Goal: Task Accomplishment & Management: Use online tool/utility

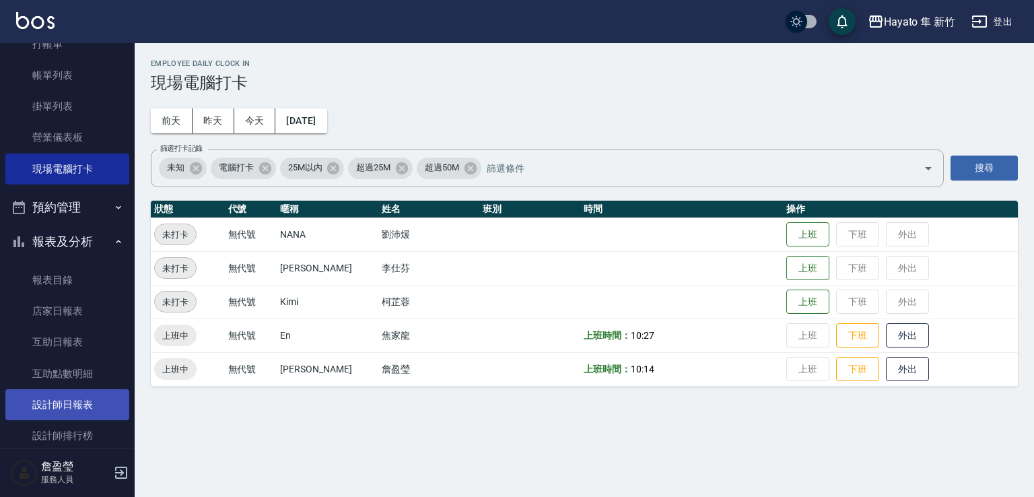
scroll to position [202, 0]
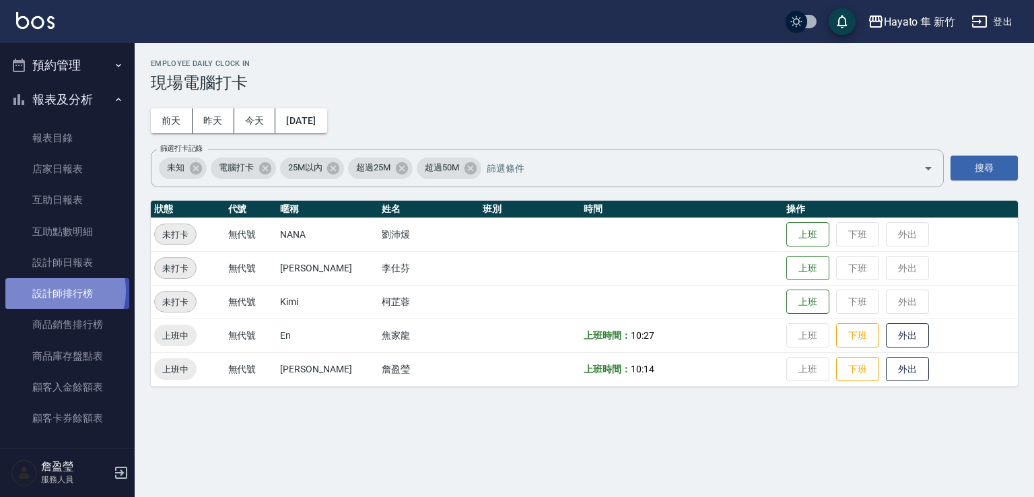
click at [55, 291] on link "設計師排行榜" at bounding box center [67, 293] width 124 height 31
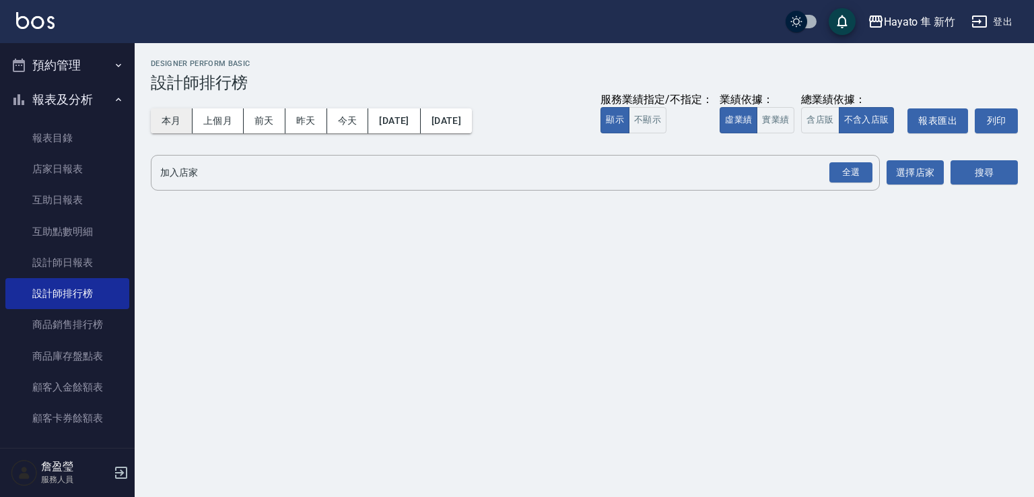
click at [166, 129] on button "本月" at bounding box center [172, 120] width 42 height 25
click at [853, 170] on div "全選" at bounding box center [850, 172] width 43 height 21
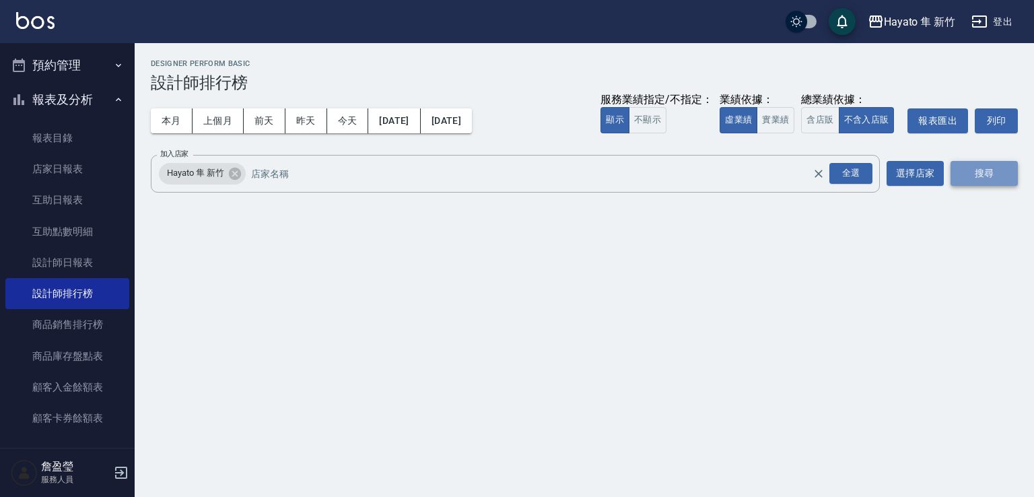
click at [1012, 180] on button "搜尋" at bounding box center [983, 173] width 67 height 25
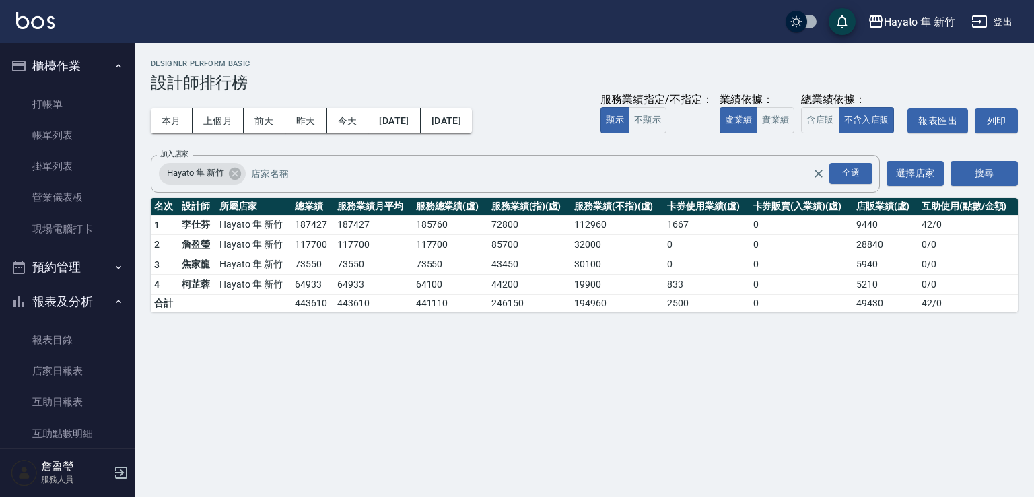
click at [106, 266] on button "預約管理" at bounding box center [67, 267] width 124 height 35
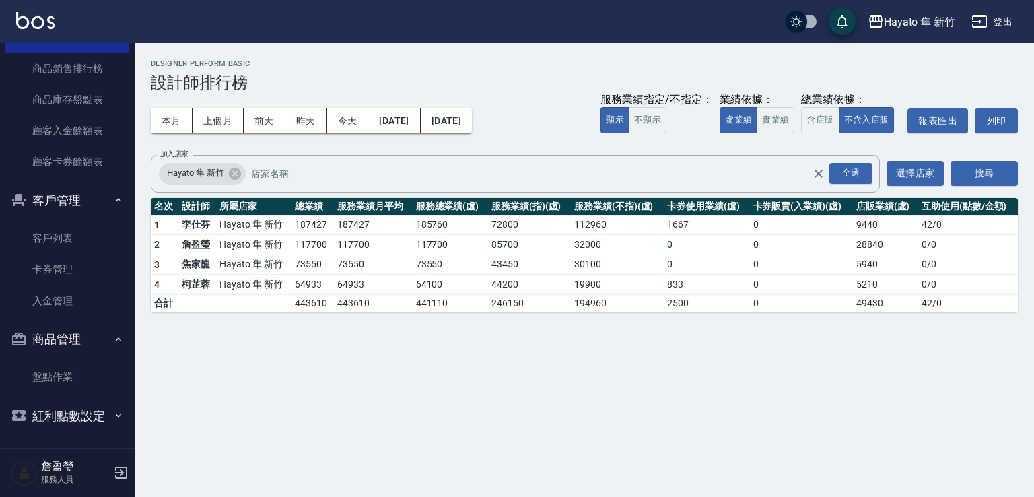
scroll to position [501, 0]
click at [77, 247] on link "客戶列表" at bounding box center [67, 236] width 124 height 31
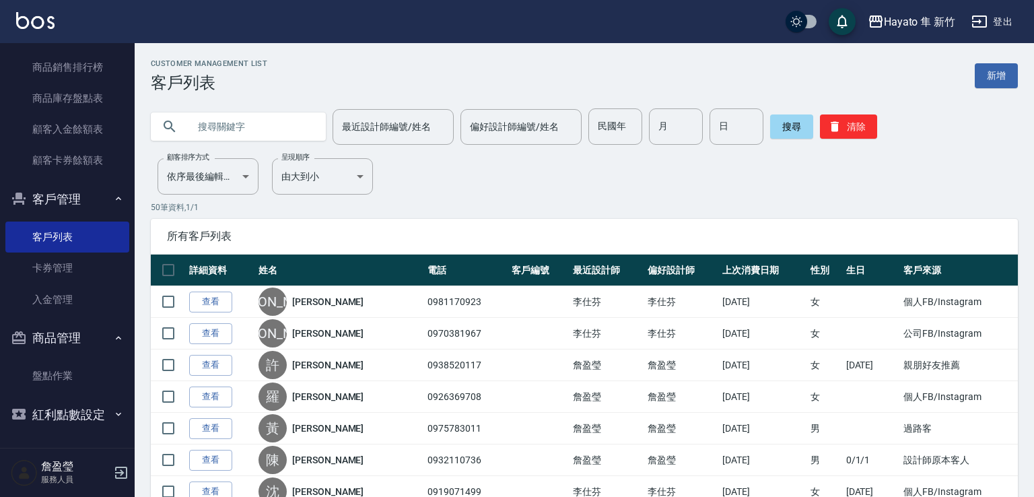
click at [234, 131] on input "text" at bounding box center [251, 126] width 127 height 36
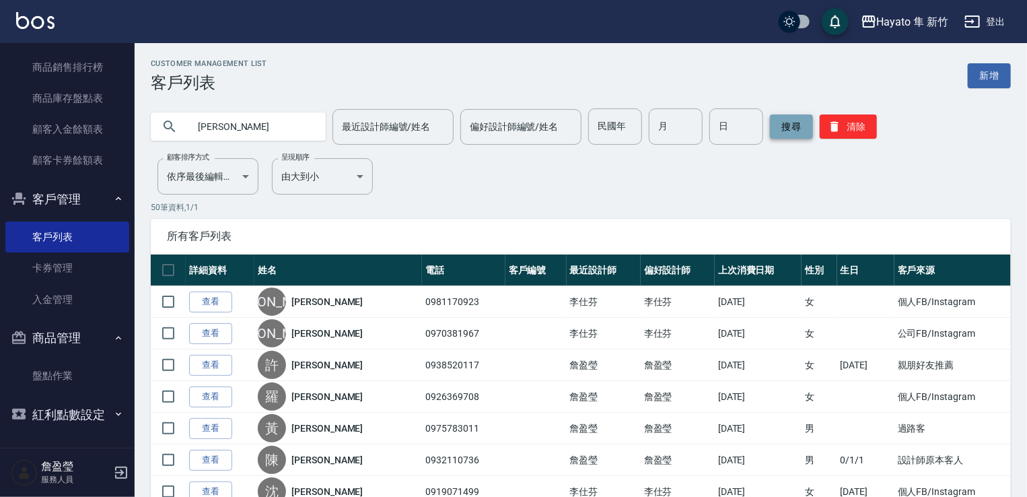
type input "[PERSON_NAME]"
click at [791, 126] on button "搜尋" at bounding box center [791, 126] width 43 height 24
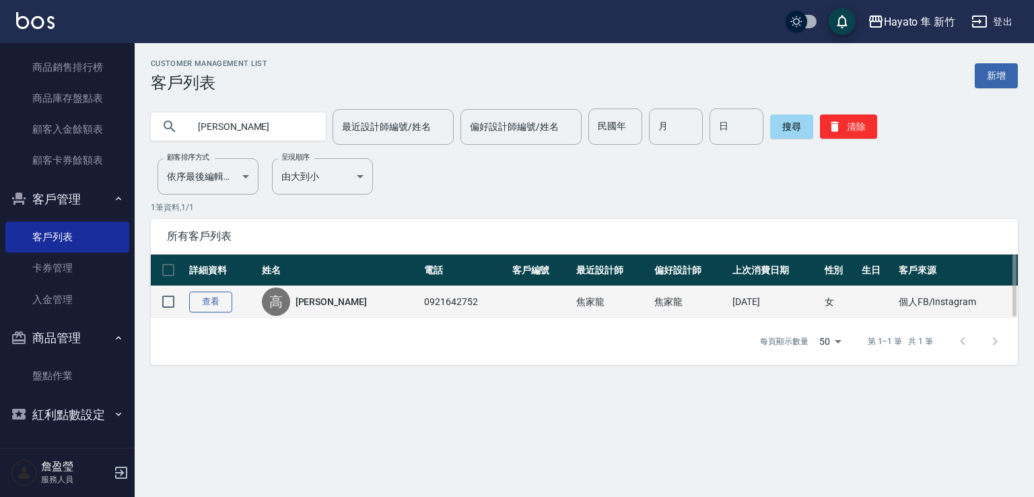
click at [221, 296] on link "查看" at bounding box center [210, 301] width 43 height 21
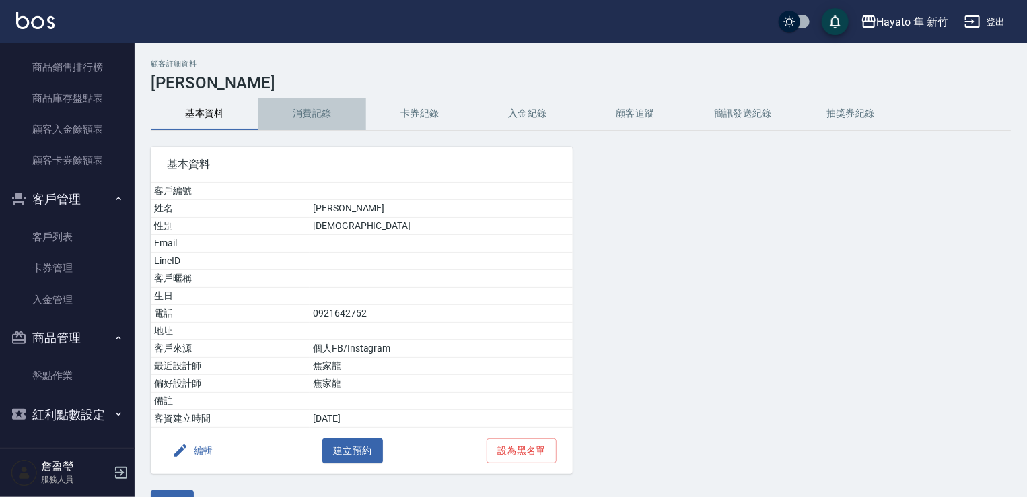
click at [326, 109] on button "消費記錄" at bounding box center [312, 114] width 108 height 32
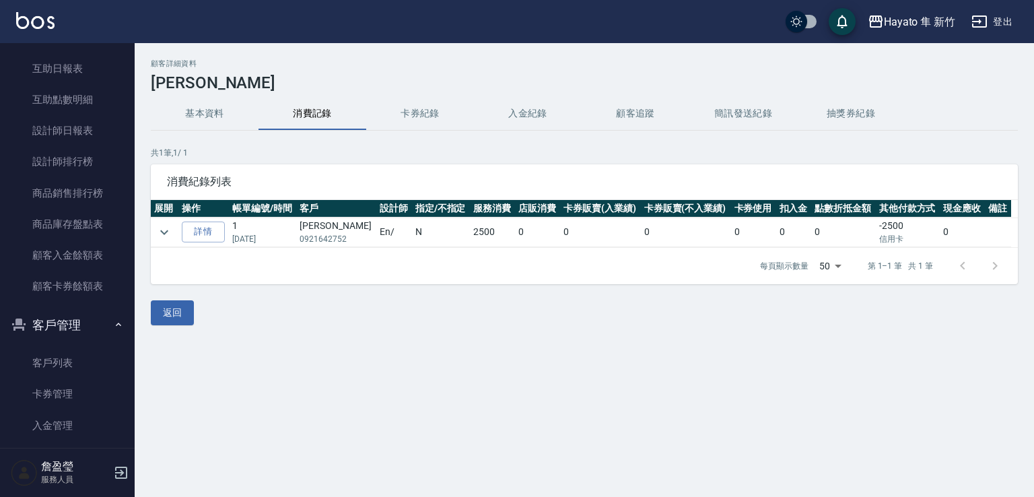
scroll to position [232, 0]
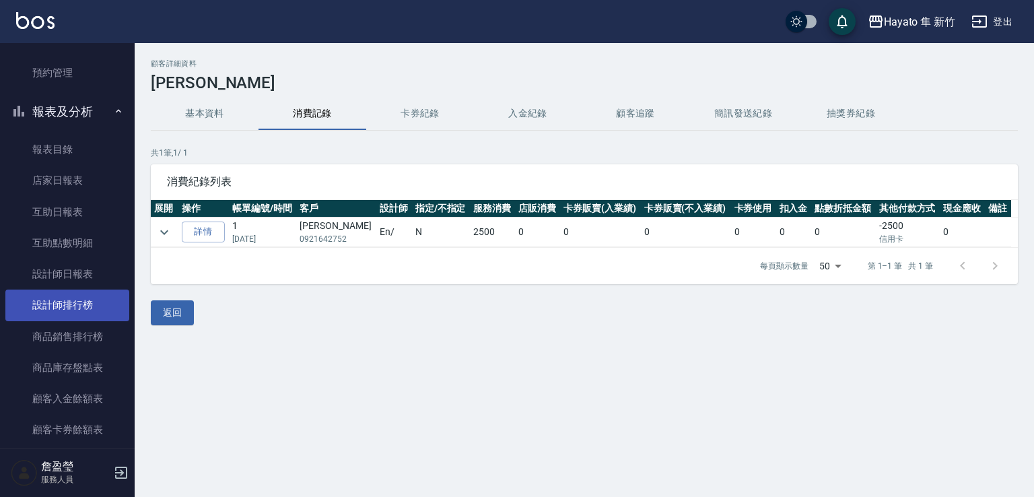
click at [107, 312] on link "設計師排行榜" at bounding box center [67, 304] width 124 height 31
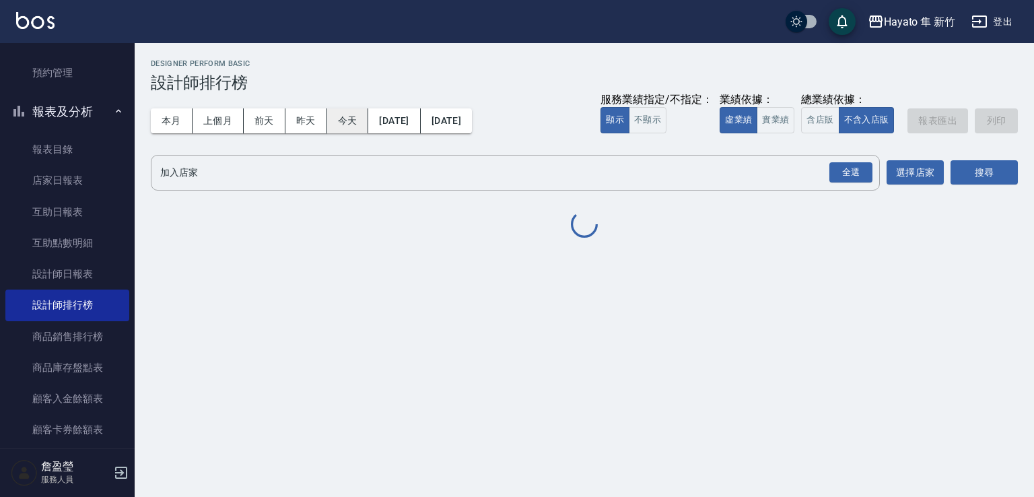
click at [164, 126] on button "本月" at bounding box center [172, 120] width 42 height 25
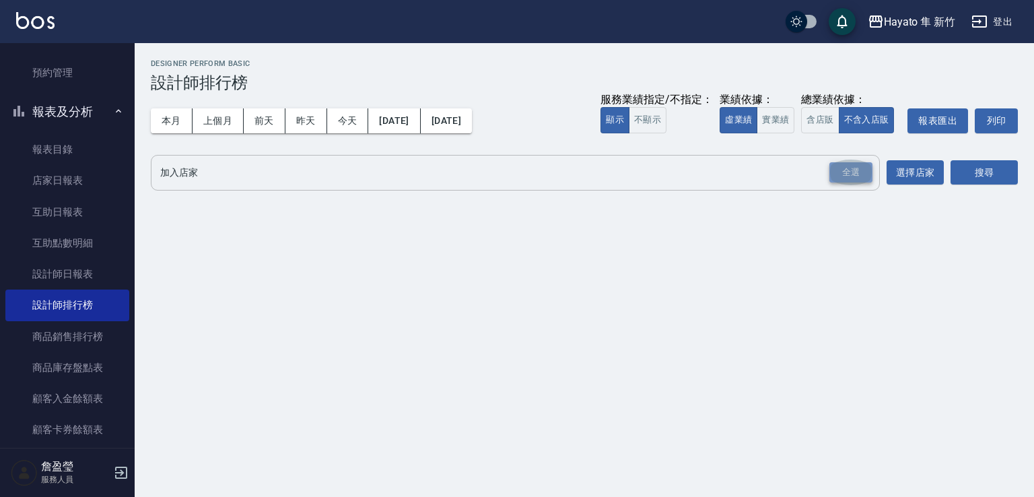
click at [862, 173] on div "全選" at bounding box center [850, 172] width 43 height 21
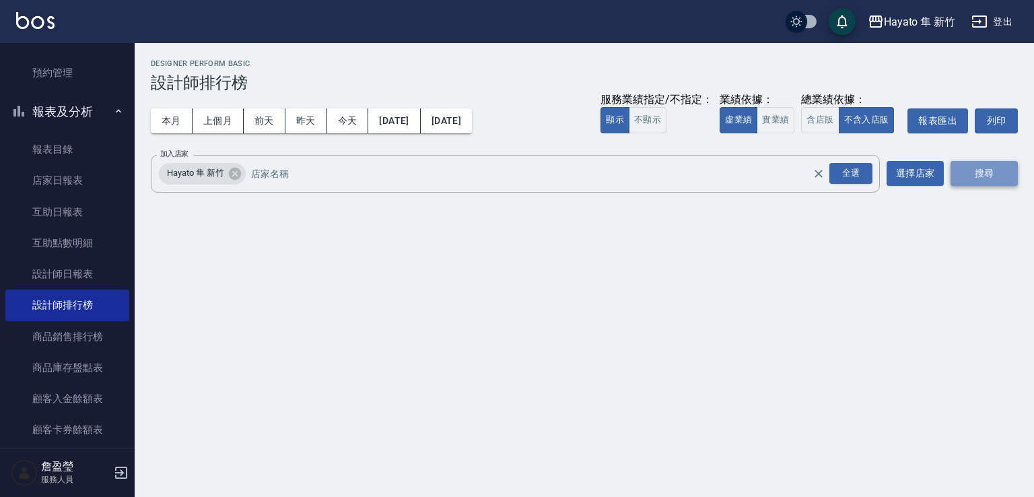
click at [983, 173] on button "搜尋" at bounding box center [983, 173] width 67 height 25
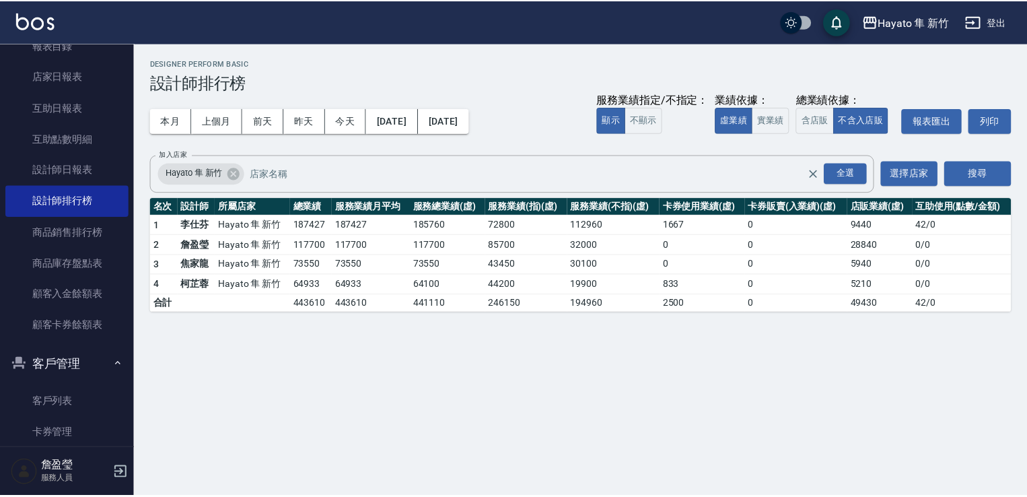
scroll to position [404, 0]
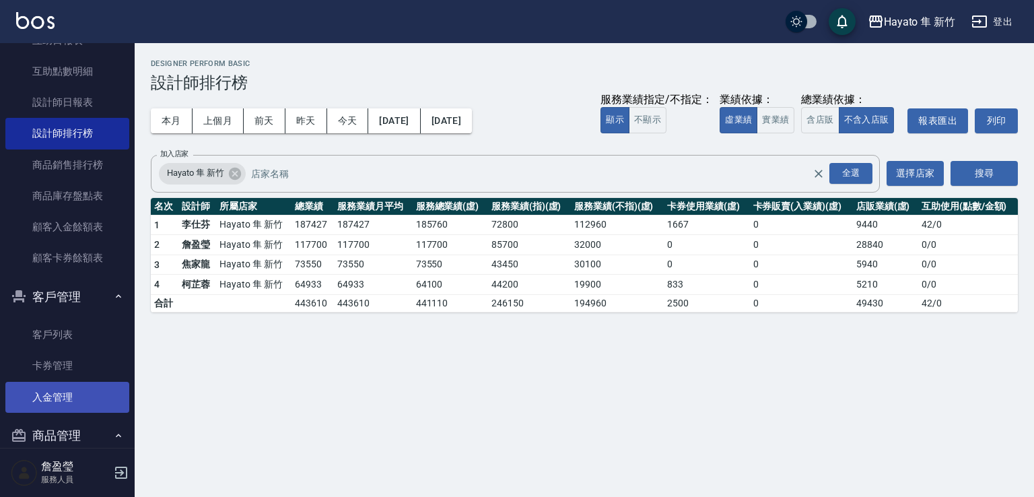
drag, startPoint x: 88, startPoint y: 410, endPoint x: 98, endPoint y: 394, distance: 18.5
click at [88, 411] on link "入金管理" at bounding box center [67, 397] width 124 height 31
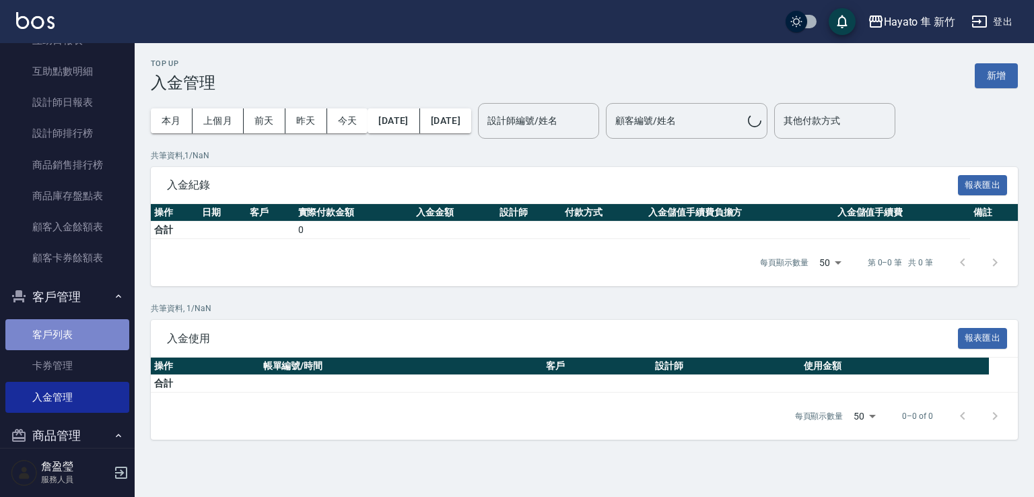
click at [100, 339] on link "客戶列表" at bounding box center [67, 334] width 124 height 31
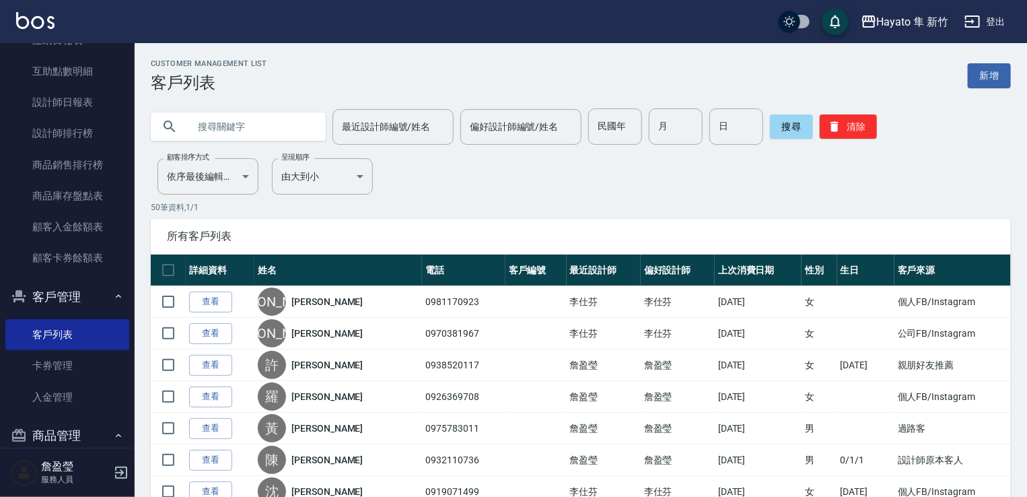
drag, startPoint x: 237, startPoint y: 118, endPoint x: 260, endPoint y: 120, distance: 22.9
click at [240, 120] on input "text" at bounding box center [251, 126] width 127 height 36
type input "[PERSON_NAME]"
drag, startPoint x: 797, startPoint y: 117, endPoint x: 790, endPoint y: 116, distance: 6.9
click at [795, 116] on button "搜尋" at bounding box center [791, 126] width 43 height 24
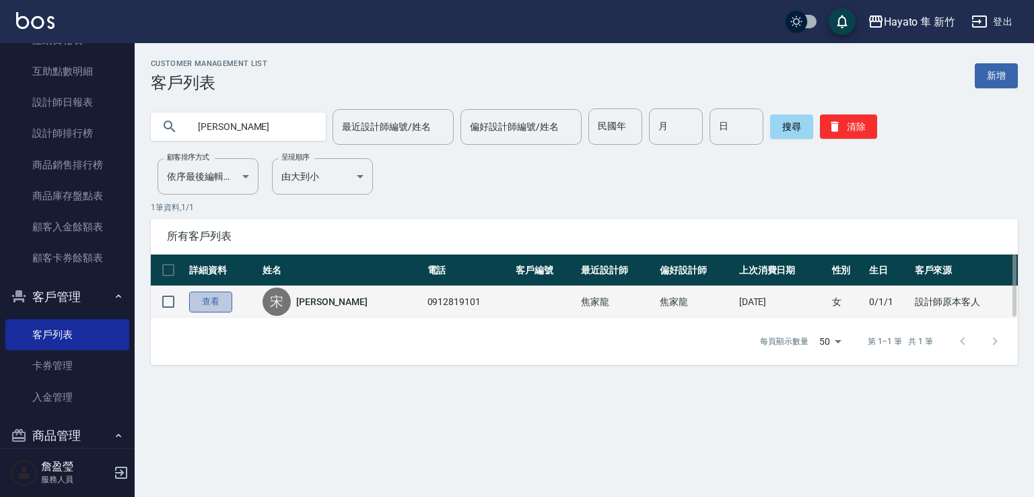
click at [215, 305] on link "查看" at bounding box center [210, 301] width 43 height 21
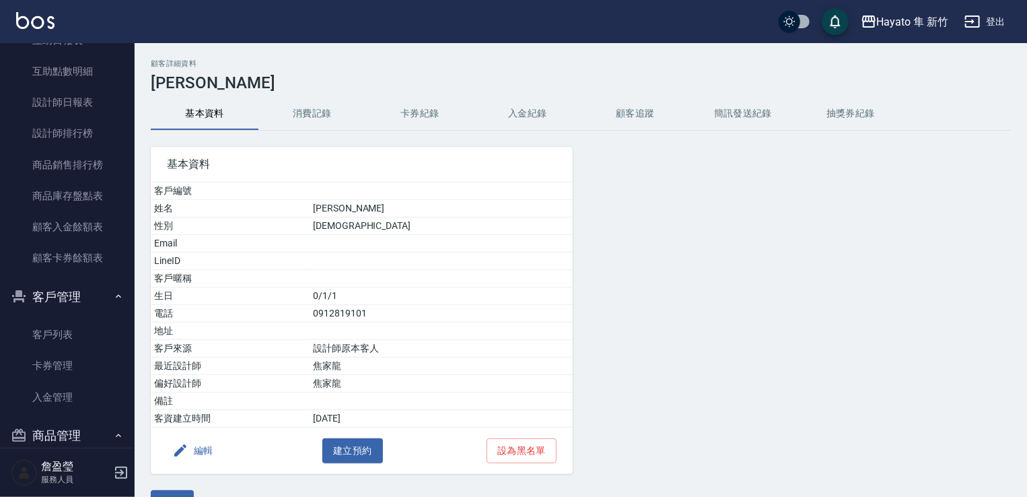
click at [316, 116] on button "消費記錄" at bounding box center [312, 114] width 108 height 32
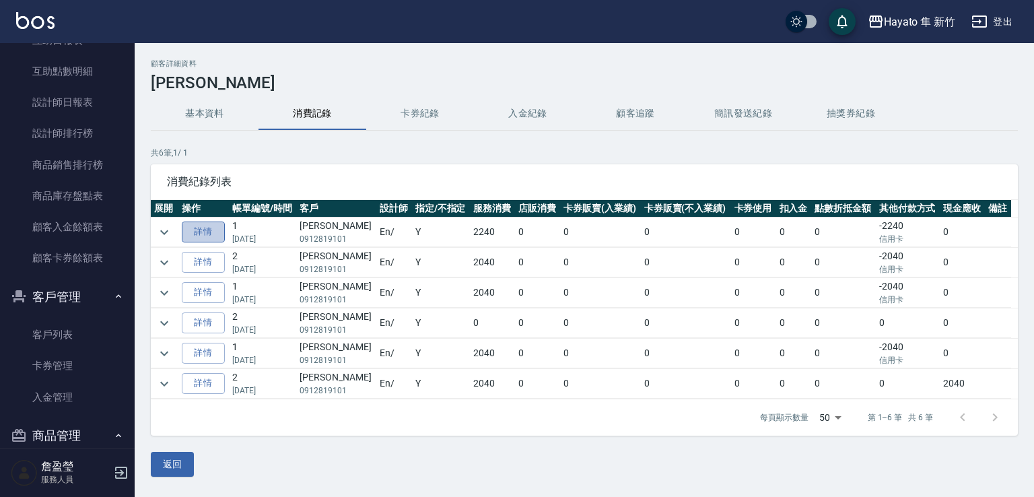
click at [207, 227] on link "詳情" at bounding box center [203, 231] width 43 height 21
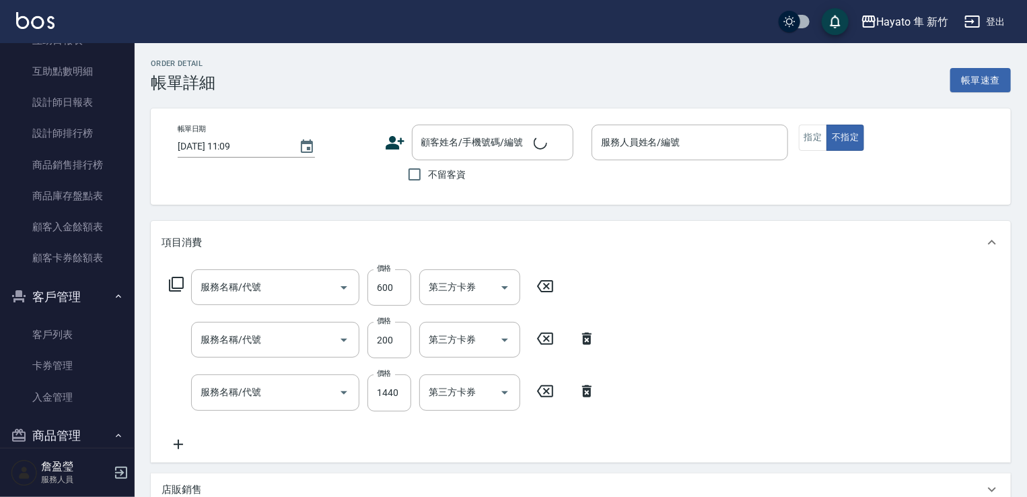
type input "[DATE] 14:12"
type input "En(無代號)"
type input "設計師原本客人"
type input "[PERSON_NAME]/0912819101/"
type input "單剪(102)"
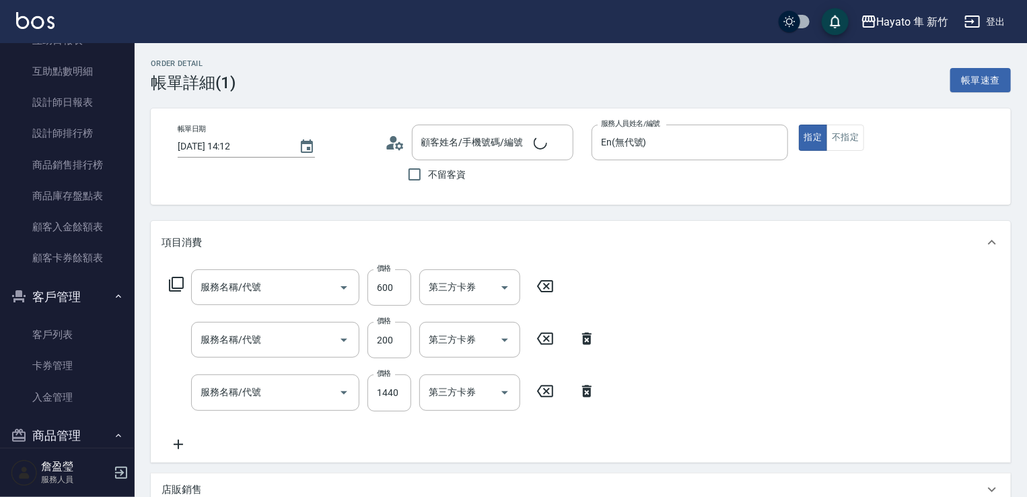
type input "頭皮隔離(402)"
type input "C 染髮(701)"
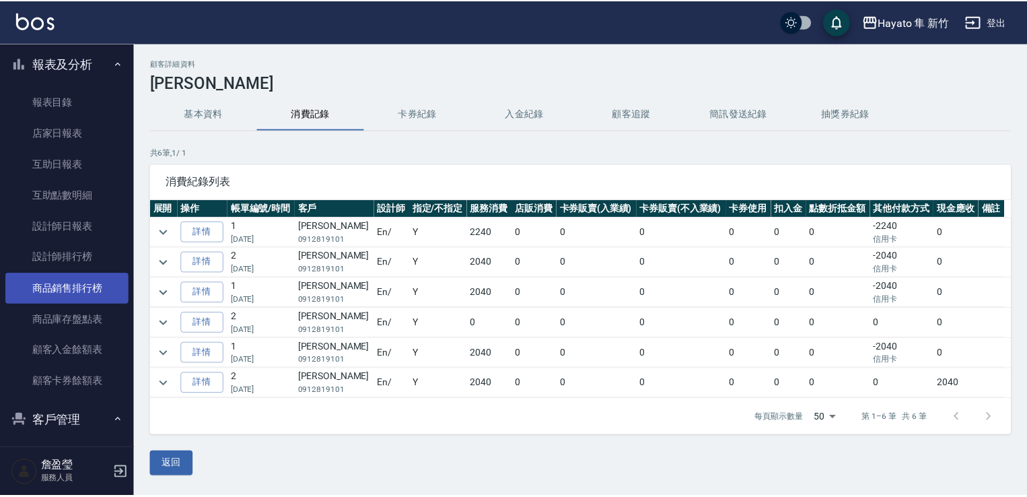
scroll to position [471, 0]
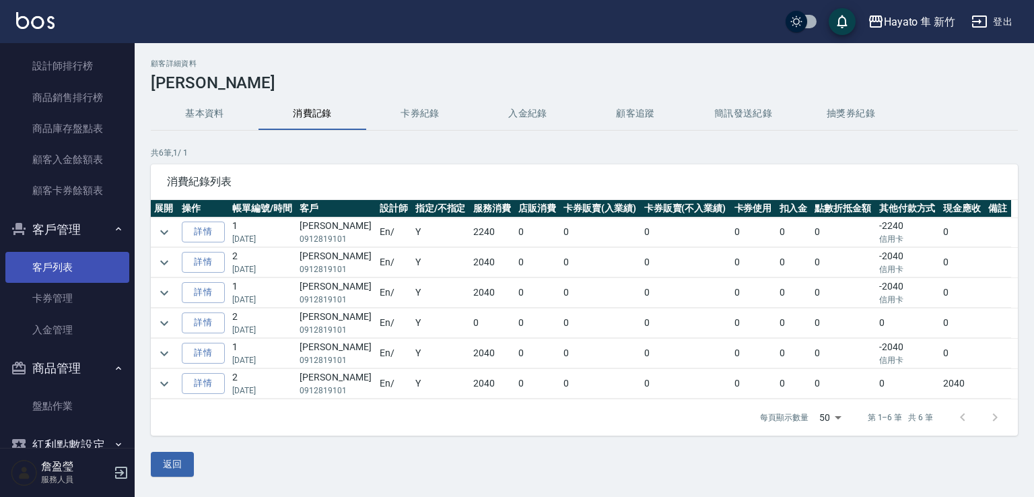
click at [50, 265] on link "客戶列表" at bounding box center [67, 267] width 124 height 31
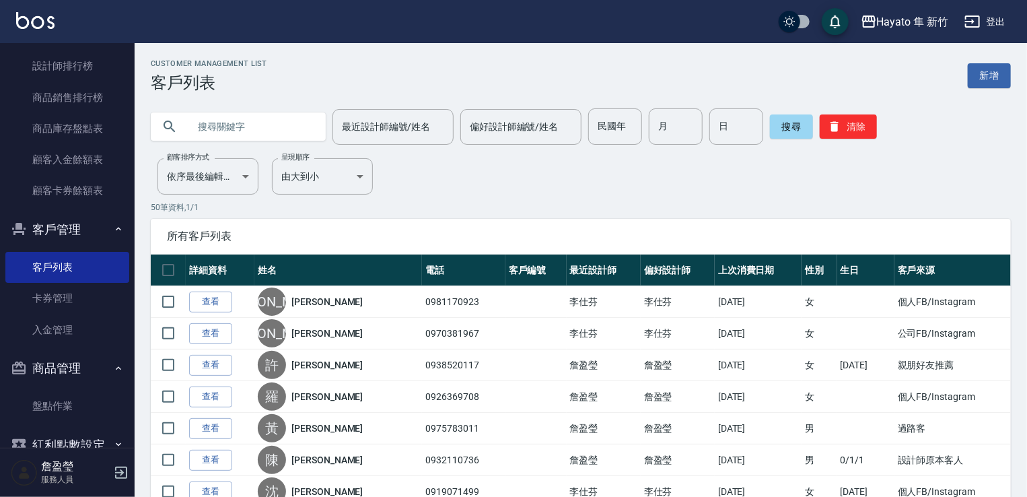
click at [211, 127] on input "text" at bounding box center [251, 126] width 127 height 36
type input "[PERSON_NAME]"
click at [792, 124] on button "搜尋" at bounding box center [791, 126] width 43 height 24
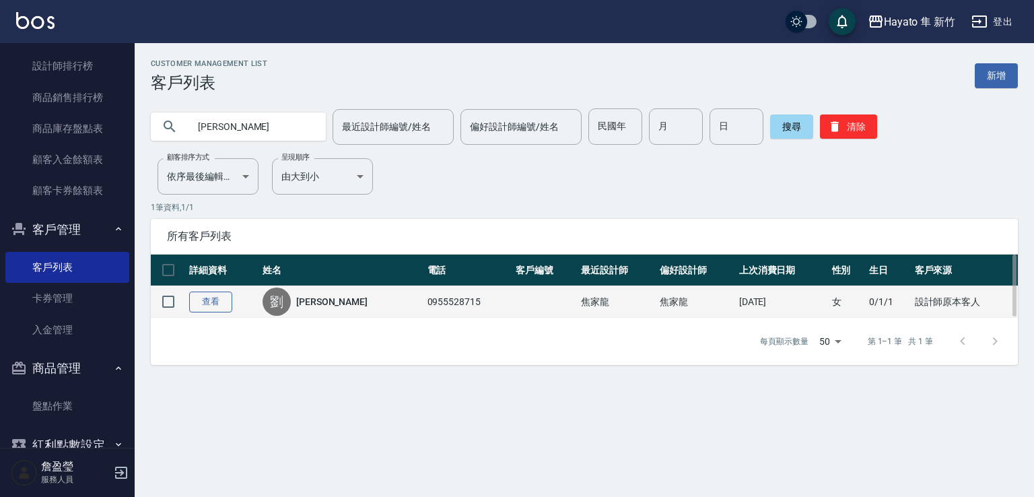
click at [219, 295] on link "查看" at bounding box center [210, 301] width 43 height 21
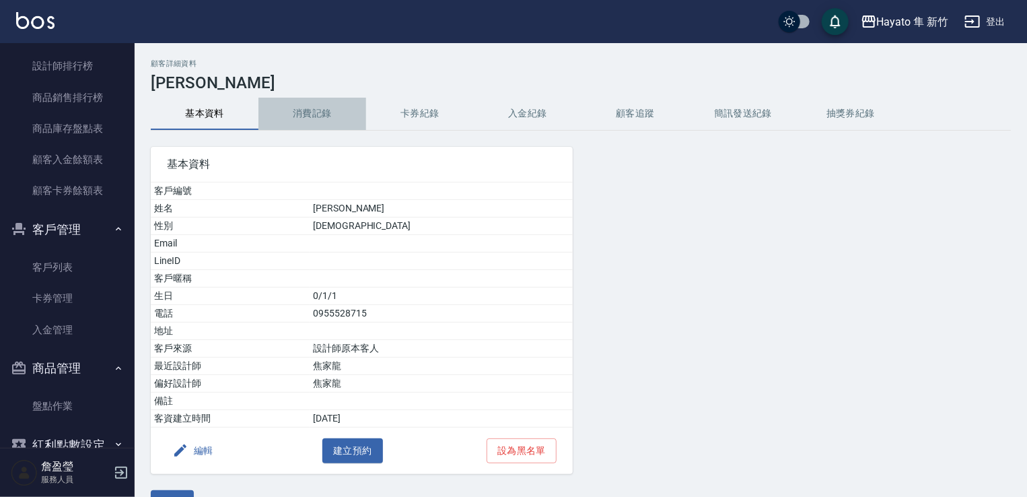
click at [316, 114] on button "消費記錄" at bounding box center [312, 114] width 108 height 32
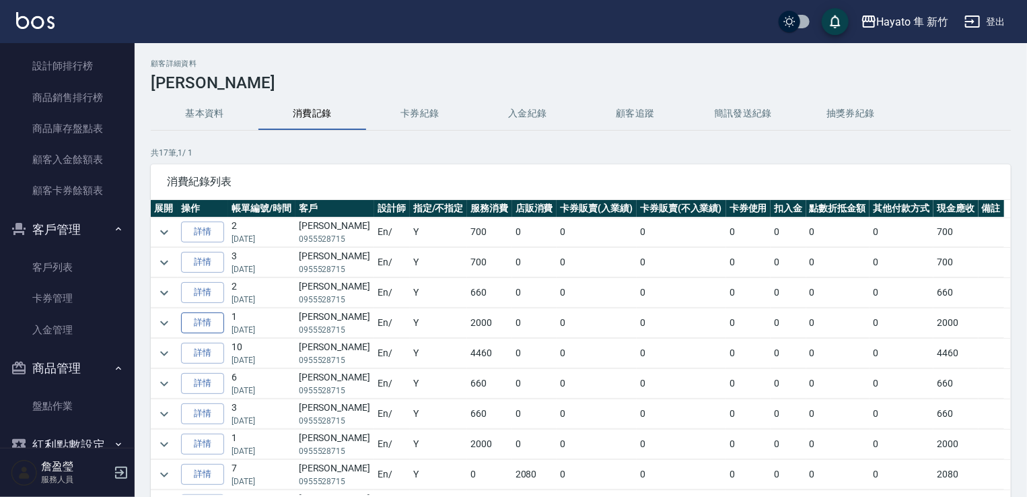
click at [186, 322] on link "詳情" at bounding box center [202, 322] width 43 height 21
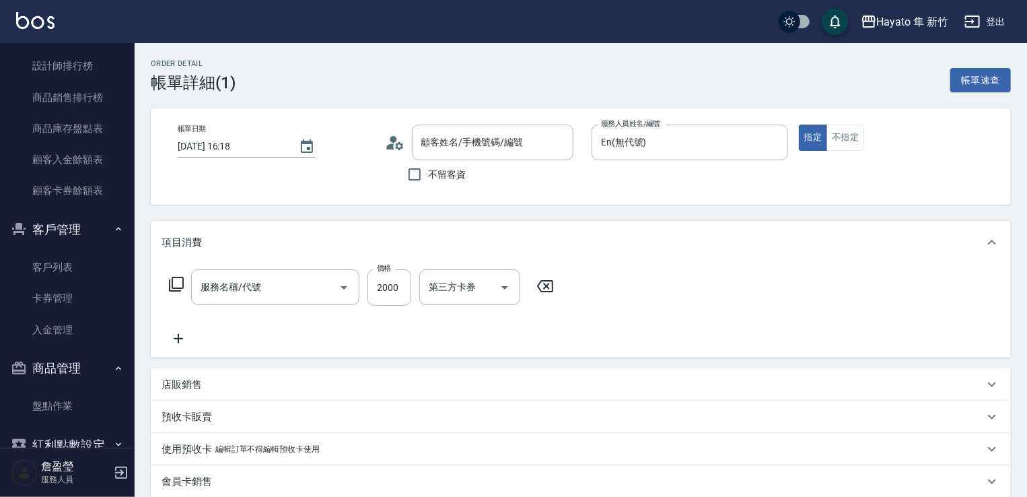
type input "[DATE] 16:18"
type input "En(無代號)"
type input "507 冷燙(507)"
type input "設計師原本客人"
type input "[PERSON_NAME]/0955528715/"
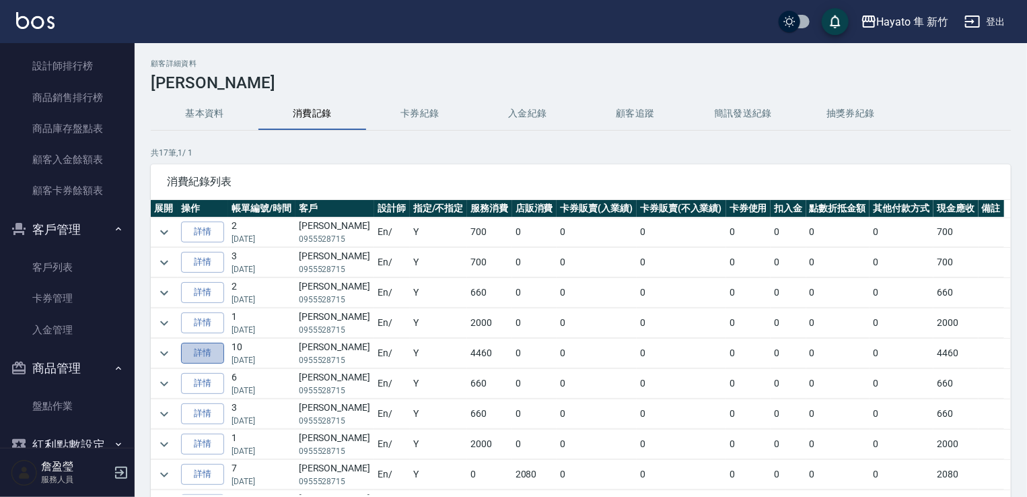
click at [192, 356] on link "詳情" at bounding box center [202, 353] width 43 height 21
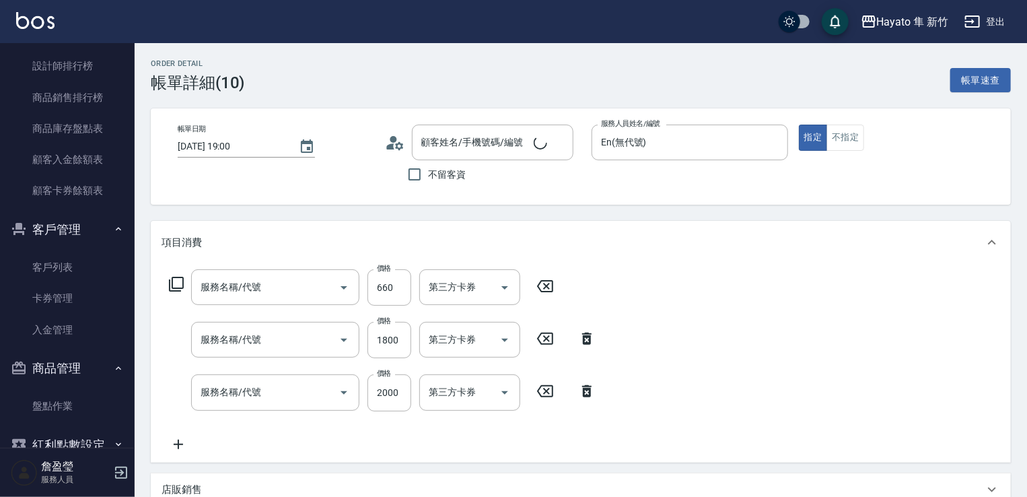
type input "[DATE] 19:00"
type input "En(無代號)"
type input "[PERSON_NAME]/0955528715/"
type input "洗剪(201)"
type input "C 染髮(701)"
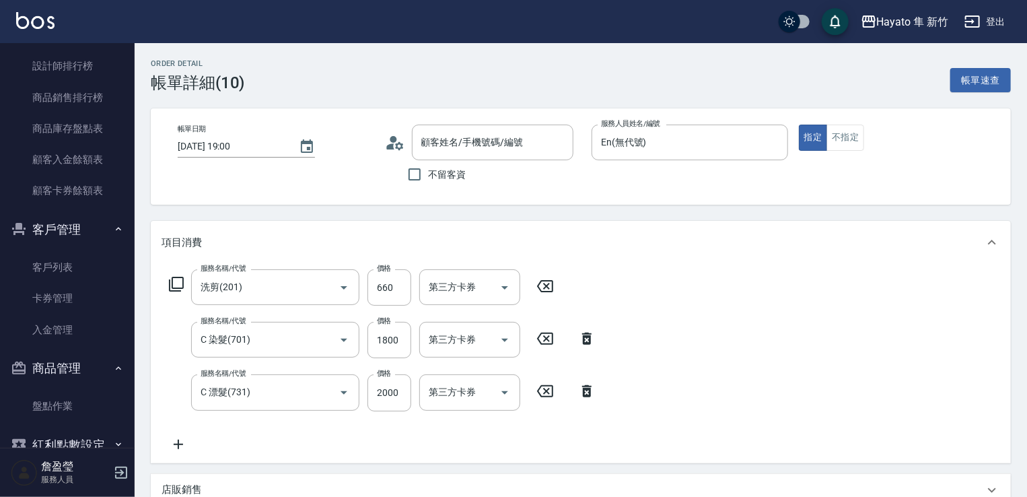
type input "C 漂髮(731)"
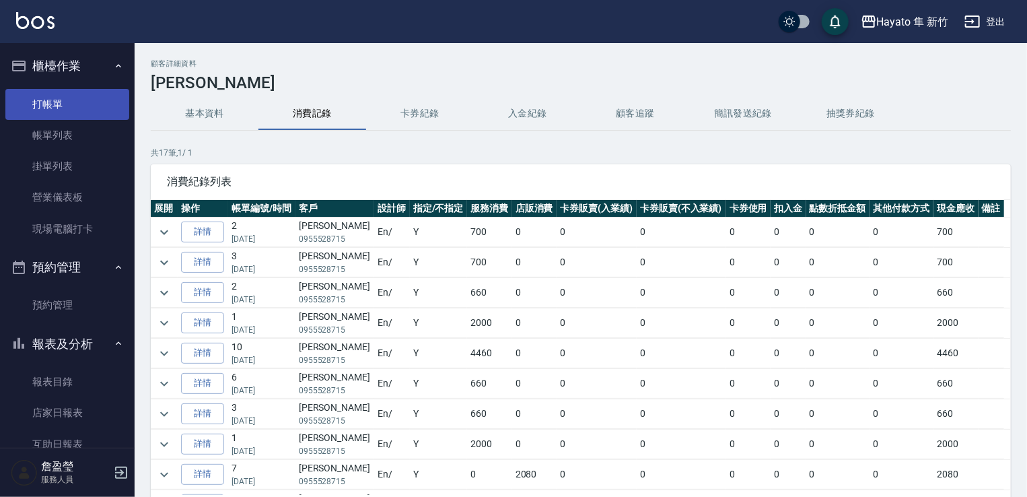
click at [80, 107] on link "打帳單" at bounding box center [67, 104] width 124 height 31
